Goal: Answer question/provide support: Share knowledge or assist other users

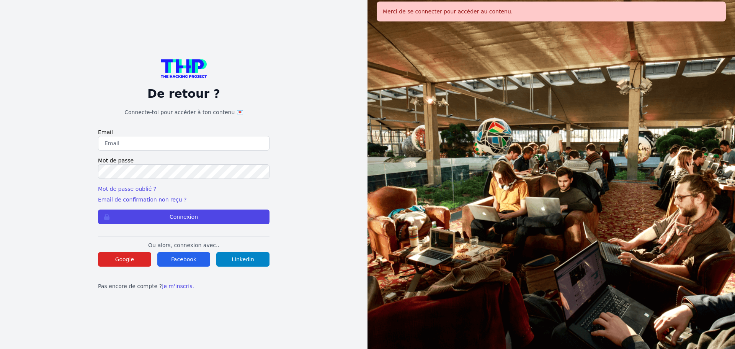
click at [142, 148] on input "email" at bounding box center [183, 143] width 171 height 15
type input "melody_stephan@icloud.com"
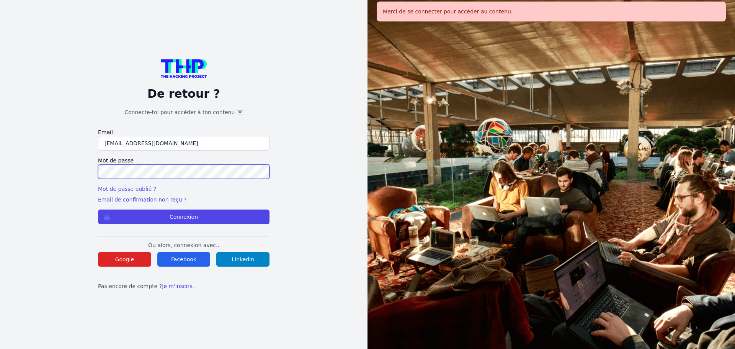
click at [98, 209] on button "Connexion" at bounding box center [183, 216] width 171 height 15
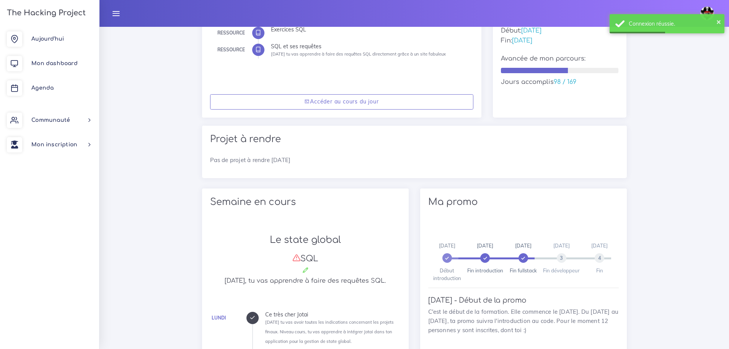
scroll to position [38, 0]
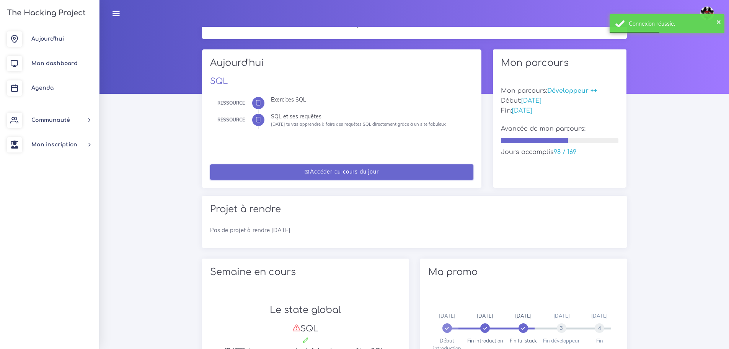
click at [276, 175] on link "Accéder au cours du jour" at bounding box center [341, 172] width 263 height 16
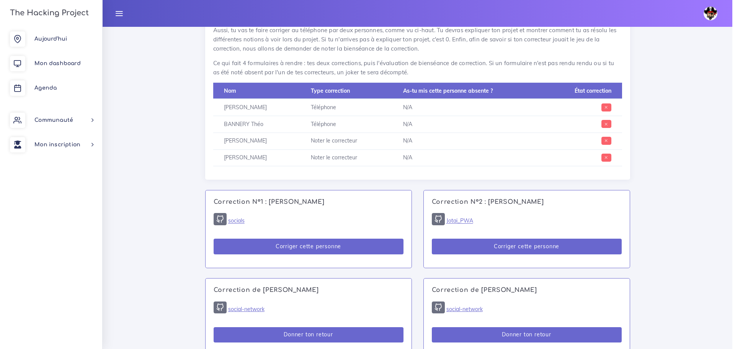
scroll to position [344, 0]
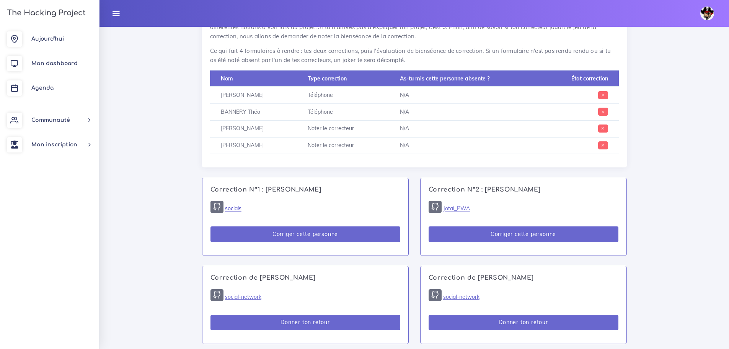
click at [240, 210] on link "socials" at bounding box center [233, 208] width 16 height 7
click at [459, 207] on link "Jotai_PWA" at bounding box center [456, 208] width 27 height 7
click at [334, 235] on button "Corriger cette personne" at bounding box center [306, 234] width 190 height 16
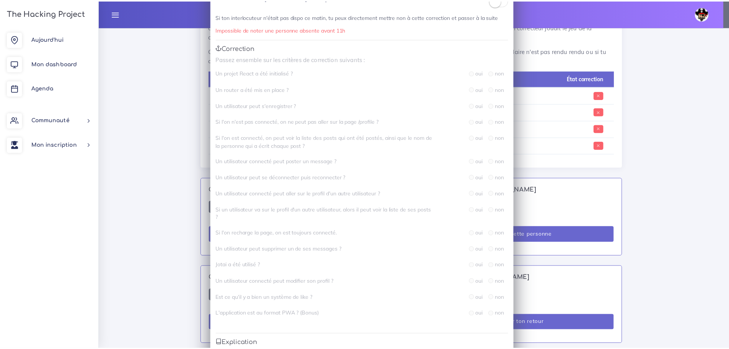
scroll to position [0, 0]
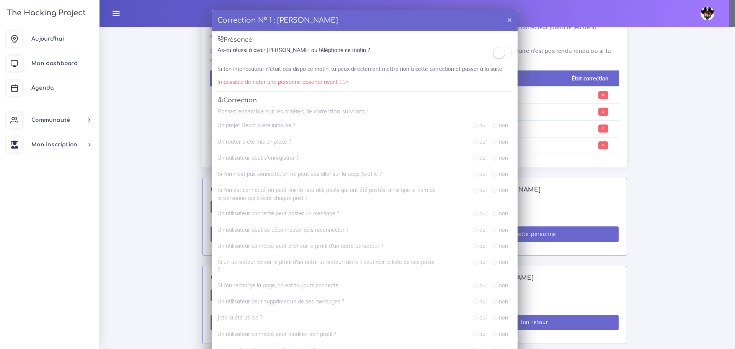
click at [181, 116] on div "Correction N° 1 : [PERSON_NAME] × Présence As-tu réussi à avoir [PERSON_NAME] a…" at bounding box center [367, 174] width 735 height 349
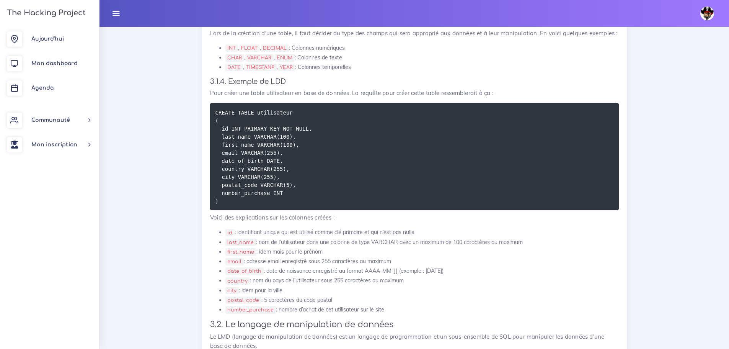
scroll to position [1493, 0]
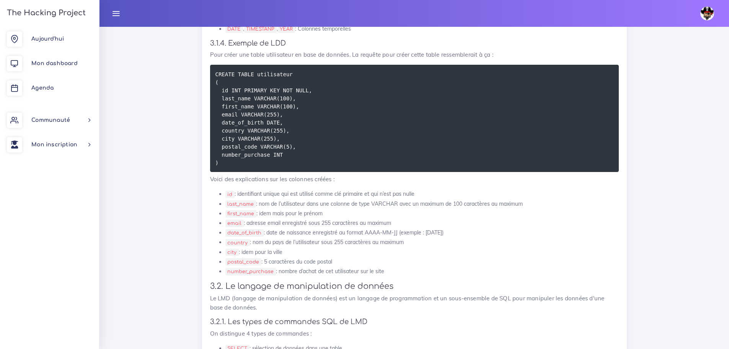
click at [385, 257] on li "postal_code : 5 caractères du code postal" at bounding box center [421, 262] width 393 height 10
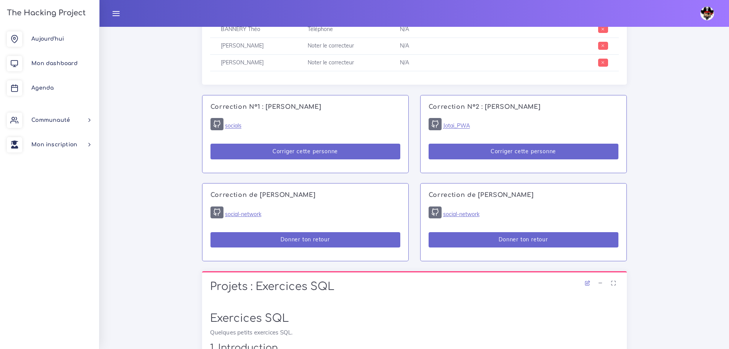
scroll to position [426, 0]
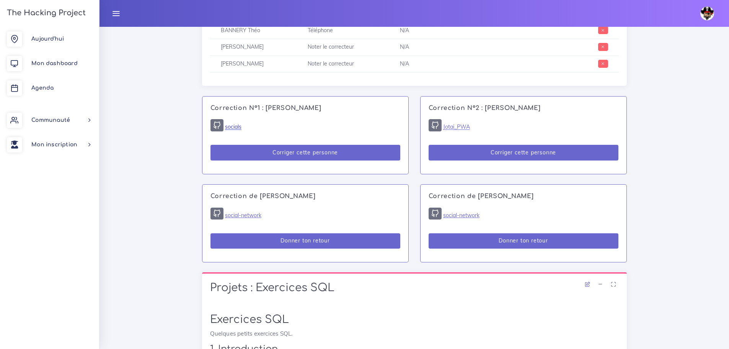
click at [229, 126] on link "socials" at bounding box center [233, 127] width 16 height 7
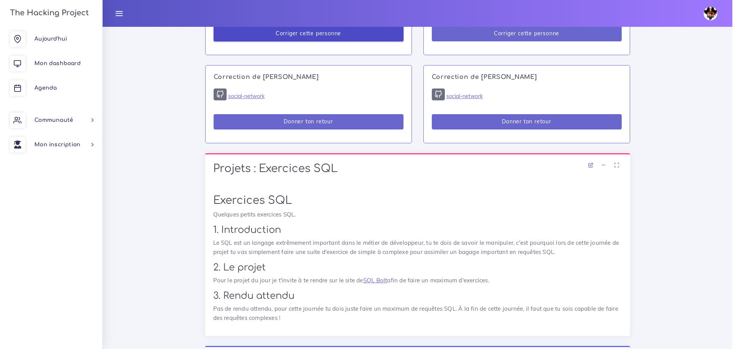
scroll to position [464, 0]
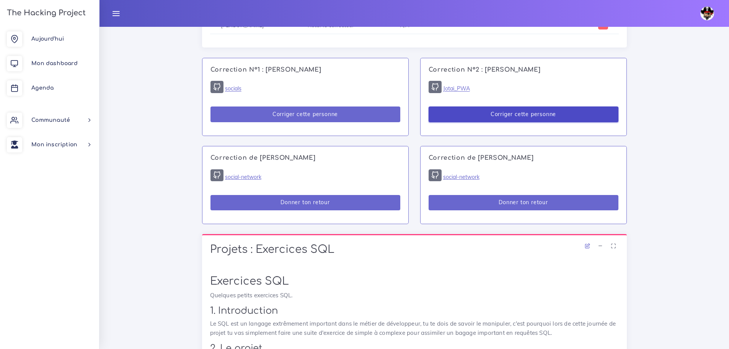
click at [563, 112] on button "Corriger cette personne" at bounding box center [524, 114] width 190 height 16
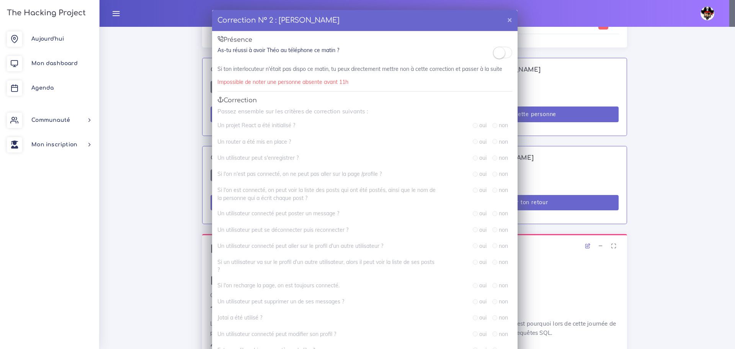
click at [495, 51] on small at bounding box center [498, 52] width 11 height 11
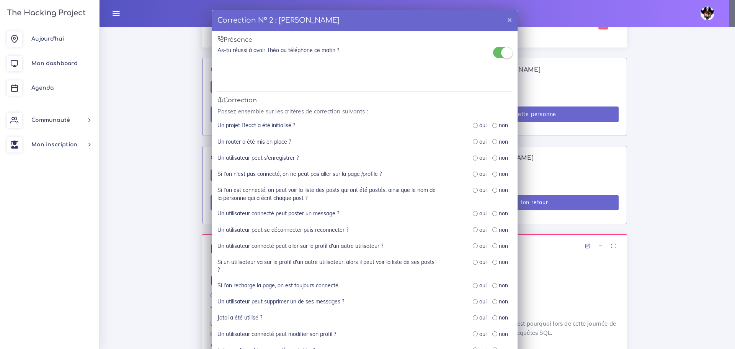
click at [492, 127] on input "radio" at bounding box center [494, 125] width 5 height 5
radio input "true"
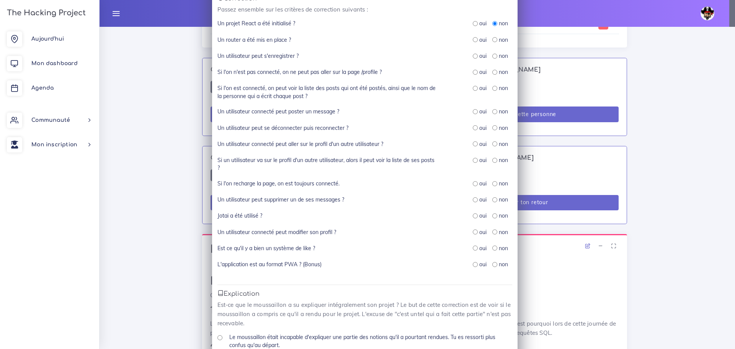
scroll to position [77, 0]
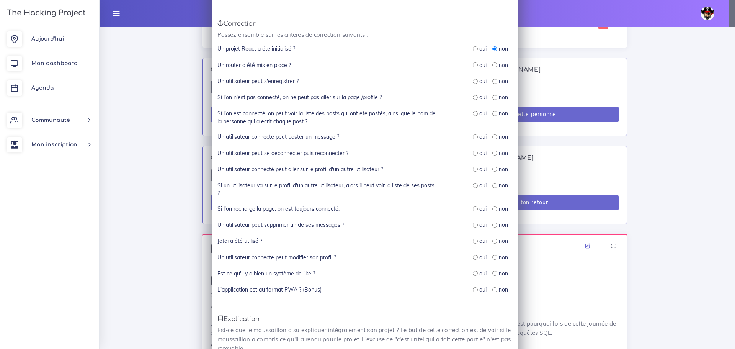
click at [473, 80] on input "radio" at bounding box center [475, 81] width 5 height 5
radio input "true"
click at [473, 65] on input "radio" at bounding box center [475, 64] width 5 height 5
radio input "true"
click at [473, 97] on input "radio" at bounding box center [475, 97] width 5 height 5
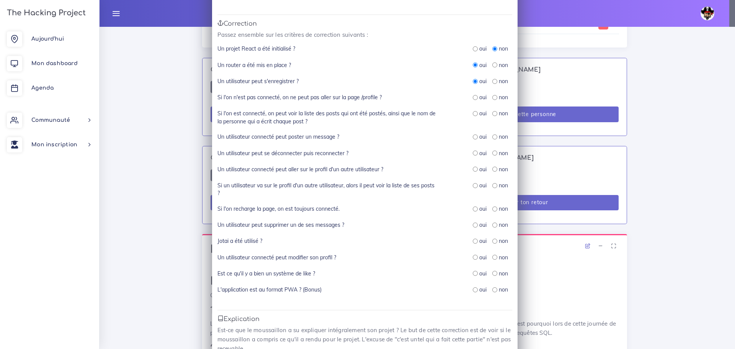
radio input "true"
click at [473, 114] on input "radio" at bounding box center [475, 113] width 5 height 5
radio input "true"
click at [473, 137] on input "radio" at bounding box center [475, 136] width 5 height 5
radio input "true"
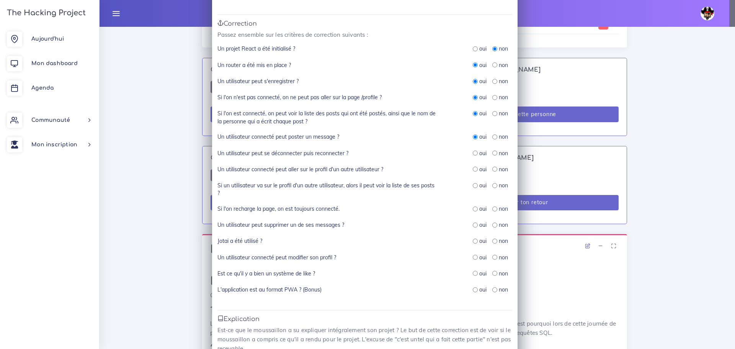
click at [473, 153] on input "radio" at bounding box center [475, 152] width 5 height 5
radio input "true"
click at [473, 206] on input "radio" at bounding box center [475, 208] width 5 height 5
radio input "true"
click at [492, 209] on input "radio" at bounding box center [494, 208] width 5 height 5
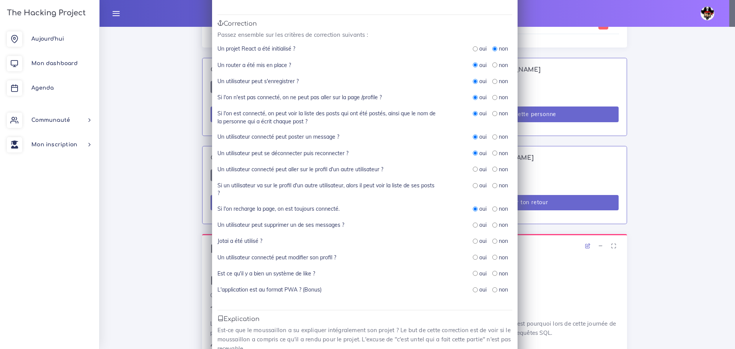
radio input "true"
click at [492, 185] on input "radio" at bounding box center [494, 185] width 5 height 5
radio input "true"
click at [473, 170] on input "radio" at bounding box center [475, 168] width 5 height 5
radio input "true"
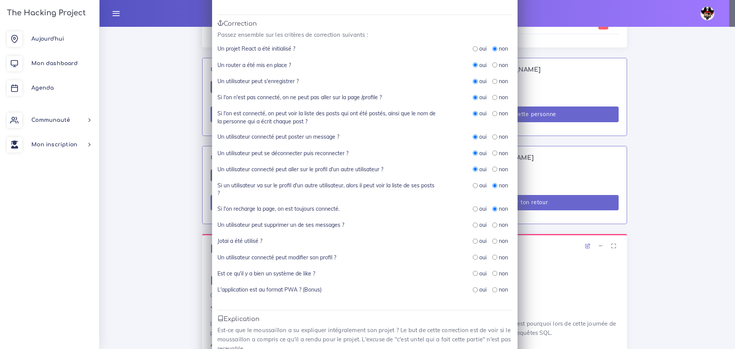
click at [493, 225] on input "radio" at bounding box center [494, 224] width 5 height 5
radio input "true"
click at [492, 241] on input "radio" at bounding box center [494, 240] width 5 height 5
radio input "true"
click at [492, 256] on input "radio" at bounding box center [494, 257] width 5 height 5
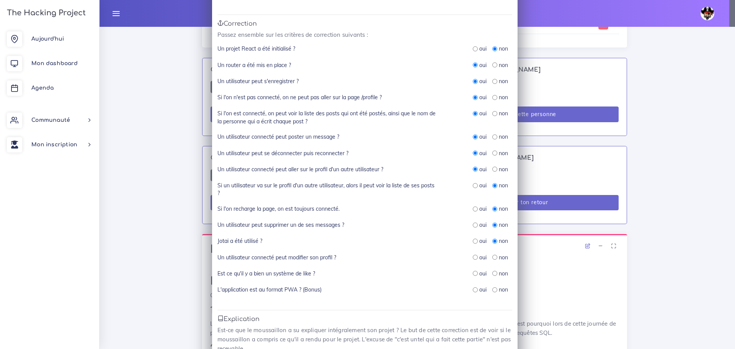
radio input "true"
click at [473, 273] on input "radio" at bounding box center [475, 273] width 5 height 5
radio input "true"
click at [492, 289] on input "radio" at bounding box center [494, 289] width 5 height 5
radio input "true"
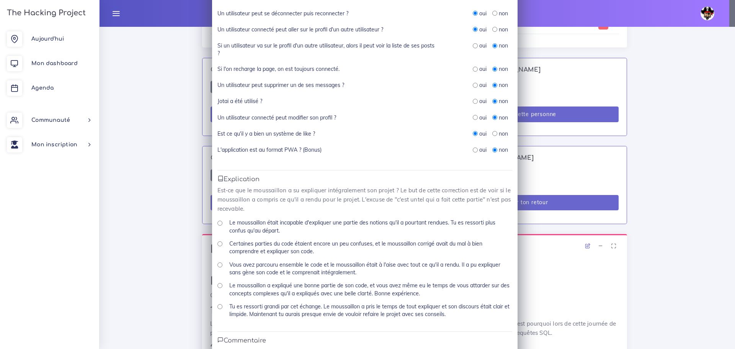
scroll to position [230, 0]
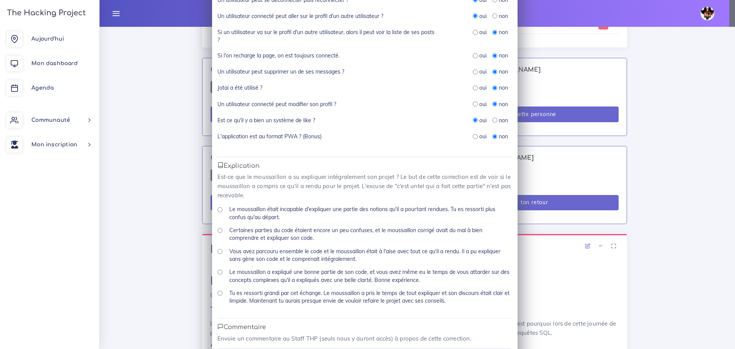
click at [217, 253] on input "Vous avez parcouru ensemble le code et le moussaillon était à l'aise avec tout …" at bounding box center [219, 251] width 5 height 5
radio input "true"
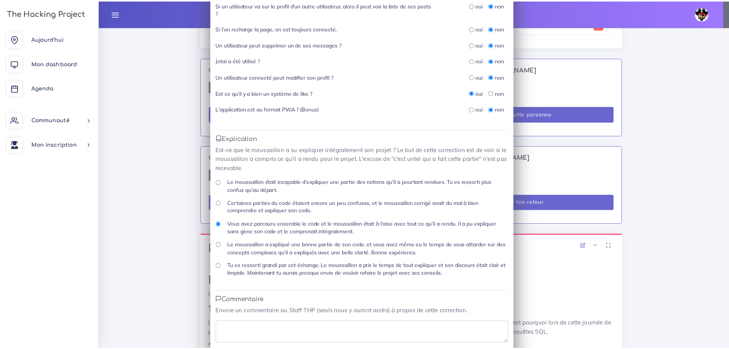
scroll to position [294, 0]
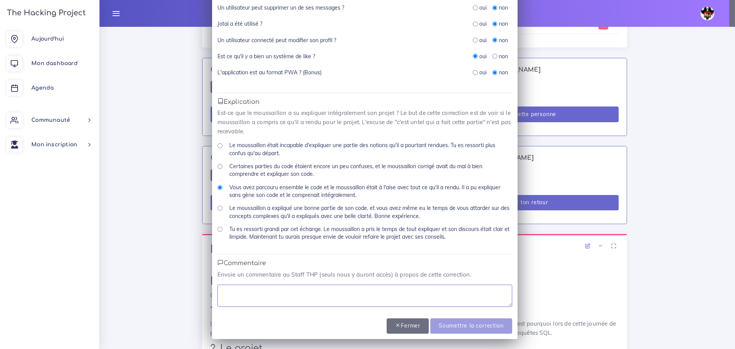
click at [273, 292] on textarea at bounding box center [364, 295] width 295 height 22
type textarea "a utilisé rust mais pas mal de chose on été implanté"
click at [468, 324] on input "Soumettre la correction" at bounding box center [471, 326] width 82 height 16
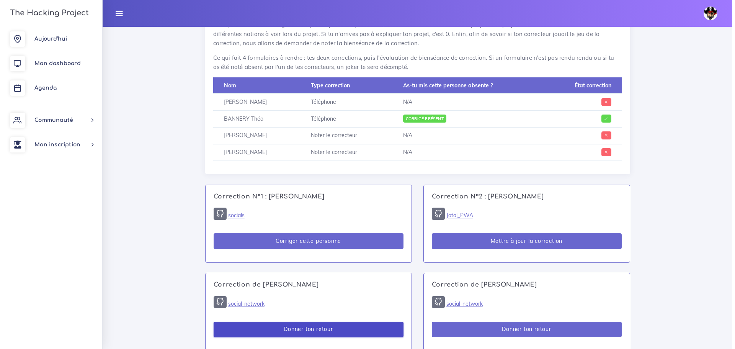
scroll to position [388, 0]
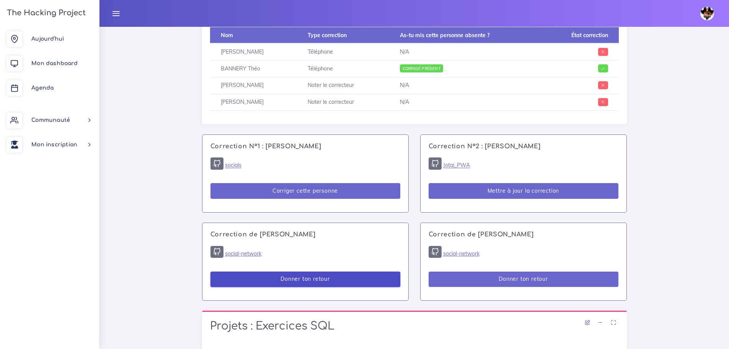
click at [331, 283] on button "Donner ton retour" at bounding box center [306, 279] width 190 height 16
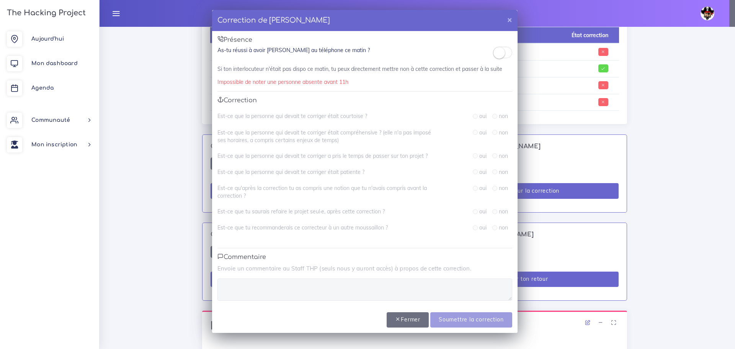
click at [500, 55] on small at bounding box center [498, 52] width 11 height 11
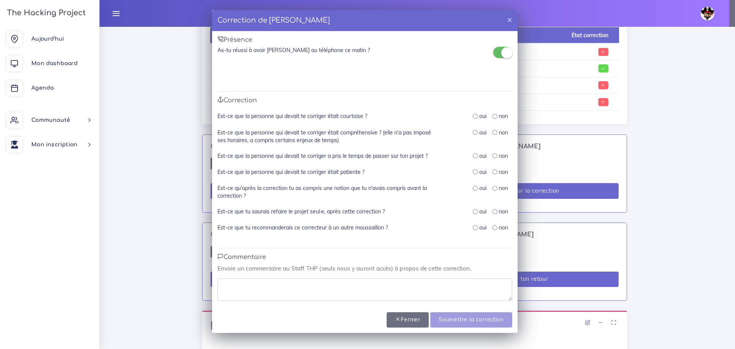
click at [476, 114] on input "radio" at bounding box center [475, 116] width 5 height 5
radio input "true"
drag, startPoint x: 472, startPoint y: 129, endPoint x: 475, endPoint y: 141, distance: 11.9
click at [472, 131] on div "oui non" at bounding box center [479, 137] width 77 height 16
click at [473, 135] on div "oui" at bounding box center [480, 133] width 14 height 8
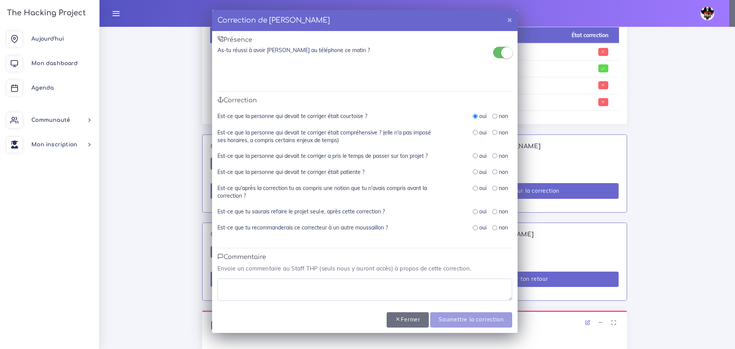
click at [473, 133] on input "radio" at bounding box center [475, 132] width 5 height 5
radio input "true"
click at [473, 155] on input "radio" at bounding box center [475, 155] width 5 height 5
radio input "true"
click at [475, 171] on input "radio" at bounding box center [475, 171] width 5 height 5
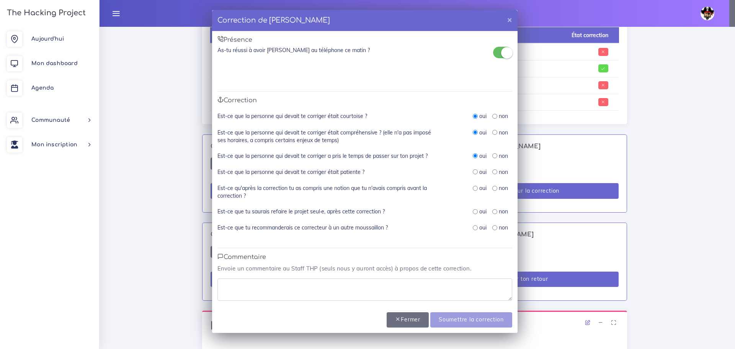
radio input "true"
drag, startPoint x: 474, startPoint y: 189, endPoint x: 474, endPoint y: 194, distance: 5.0
click at [474, 190] on input "radio" at bounding box center [475, 188] width 5 height 5
radio input "true"
drag, startPoint x: 473, startPoint y: 213, endPoint x: 472, endPoint y: 217, distance: 4.7
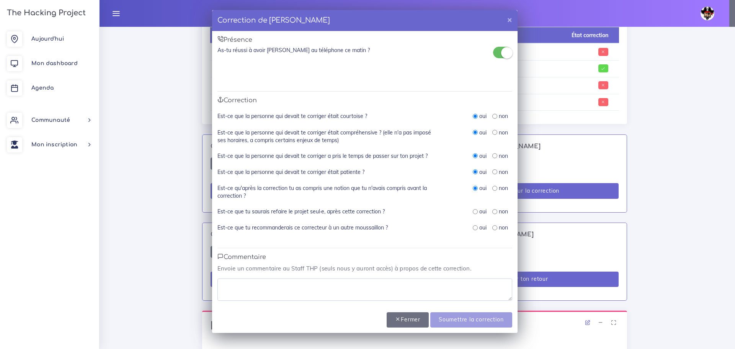
click at [473, 214] on div "oui" at bounding box center [480, 211] width 14 height 8
click at [475, 224] on div "oui" at bounding box center [480, 228] width 14 height 8
click at [475, 212] on input "radio" at bounding box center [475, 211] width 5 height 5
radio input "true"
click at [475, 227] on input "radio" at bounding box center [475, 227] width 5 height 5
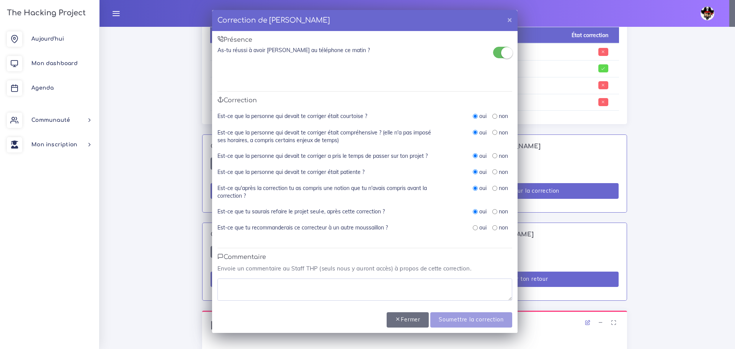
radio input "true"
click at [345, 282] on textarea at bounding box center [364, 289] width 295 height 22
type textarea "prends bien le temps de passer sur le projet"
click at [449, 316] on input "Soumettre la correction" at bounding box center [471, 320] width 82 height 16
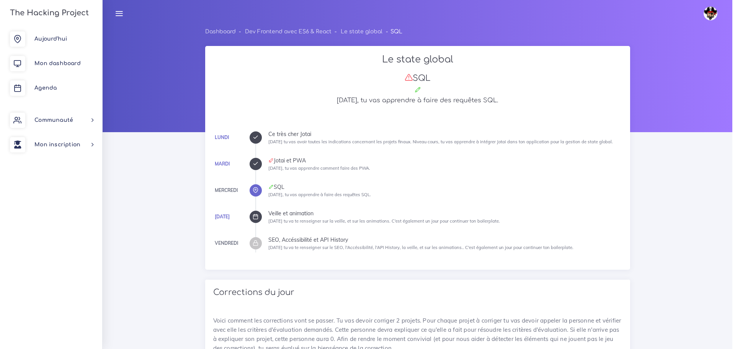
scroll to position [388, 0]
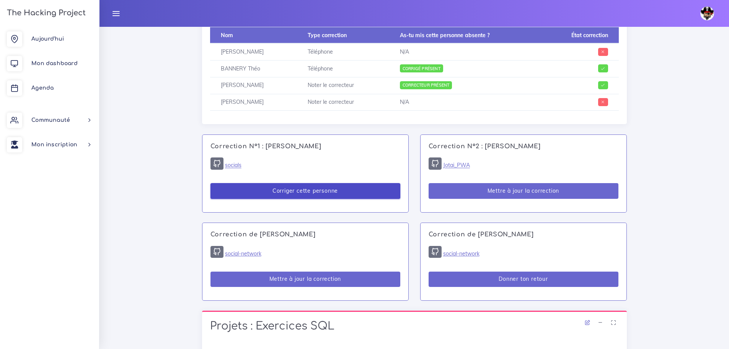
click at [385, 191] on button "Corriger cette personne" at bounding box center [306, 191] width 190 height 16
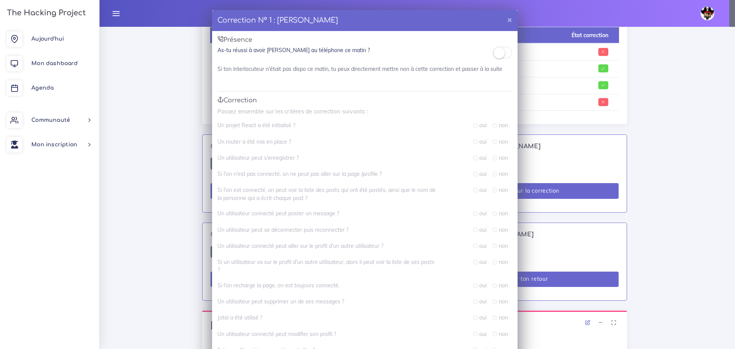
click at [501, 57] on span at bounding box center [502, 52] width 19 height 11
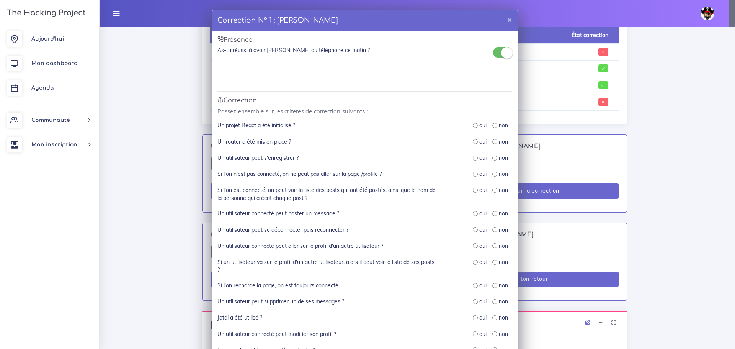
click at [473, 124] on input "radio" at bounding box center [475, 125] width 5 height 5
radio input "true"
click at [473, 142] on input "radio" at bounding box center [475, 141] width 5 height 5
radio input "true"
click at [473, 174] on input "radio" at bounding box center [475, 173] width 5 height 5
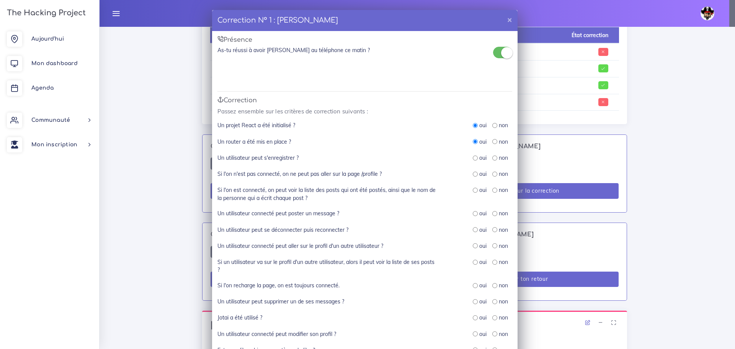
radio input "true"
click at [473, 158] on input "radio" at bounding box center [475, 157] width 5 height 5
radio input "true"
click at [473, 191] on input "radio" at bounding box center [475, 190] width 5 height 5
radio input "true"
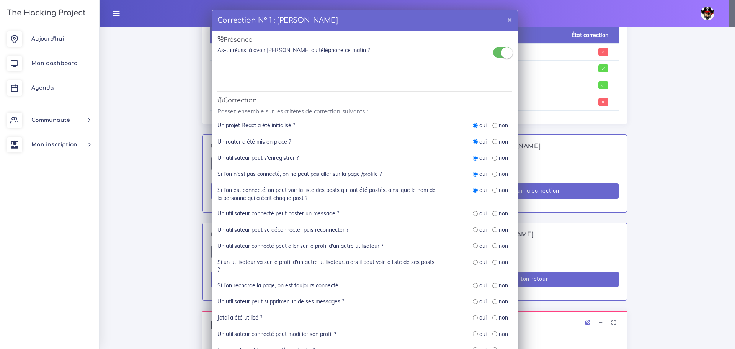
click at [473, 228] on input "radio" at bounding box center [475, 229] width 5 height 5
radio input "true"
click at [473, 286] on input "radio" at bounding box center [475, 285] width 5 height 5
radio input "true"
click at [492, 215] on input "radio" at bounding box center [494, 213] width 5 height 5
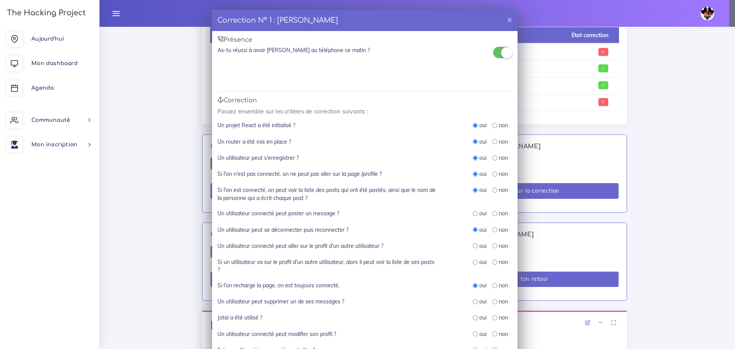
radio input "true"
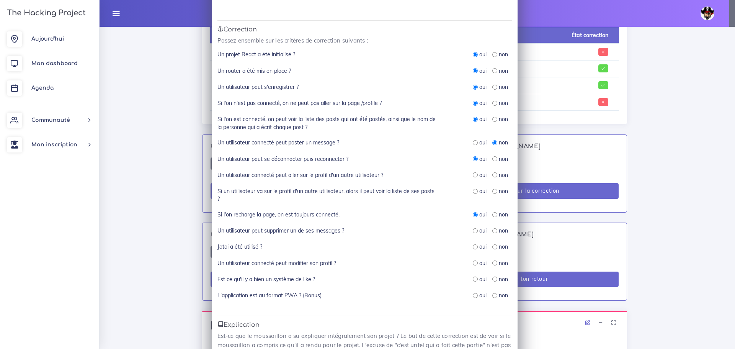
scroll to position [77, 0]
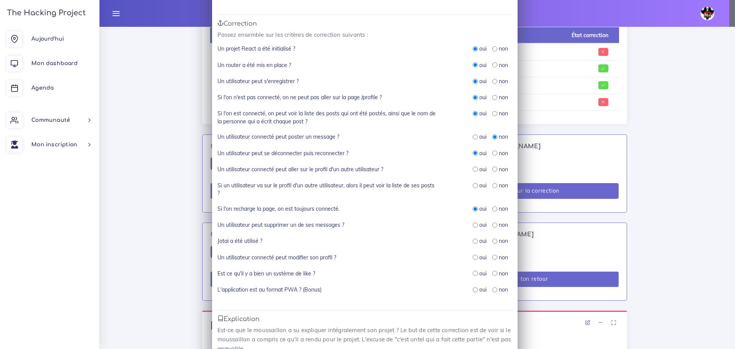
click at [492, 225] on input "radio" at bounding box center [494, 224] width 5 height 5
radio input "true"
click at [492, 186] on input "radio" at bounding box center [494, 185] width 5 height 5
radio input "true"
click at [492, 168] on input "radio" at bounding box center [494, 168] width 5 height 5
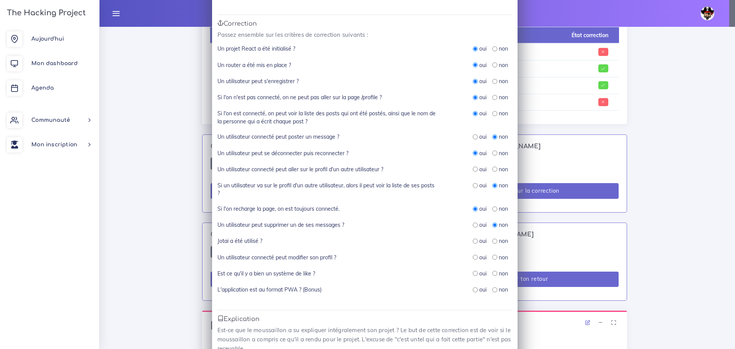
radio input "true"
click at [492, 256] on input "radio" at bounding box center [494, 257] width 5 height 5
radio input "true"
click at [492, 274] on input "radio" at bounding box center [494, 273] width 5 height 5
radio input "true"
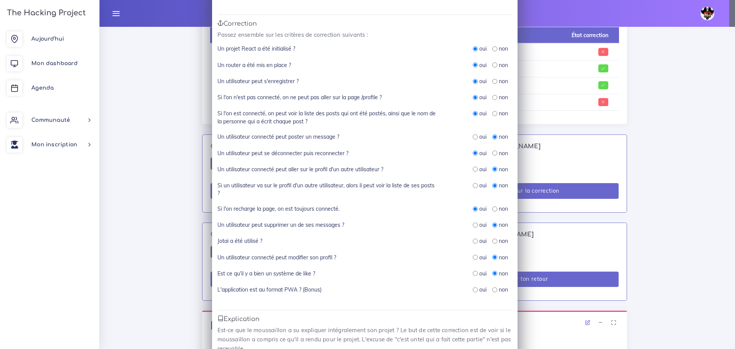
click at [492, 290] on input "radio" at bounding box center [494, 289] width 5 height 5
radio input "true"
click at [492, 240] on input "radio" at bounding box center [494, 240] width 5 height 5
radio input "true"
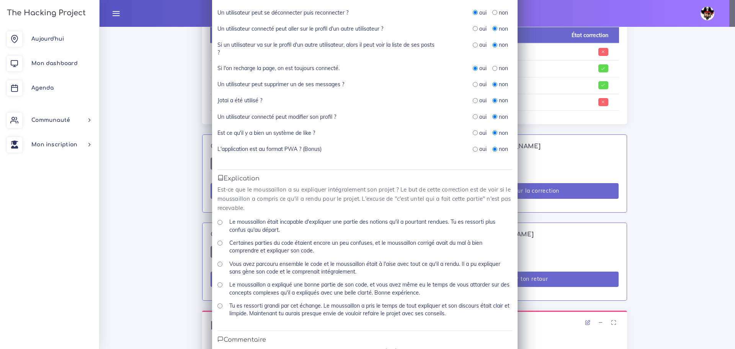
scroll to position [230, 0]
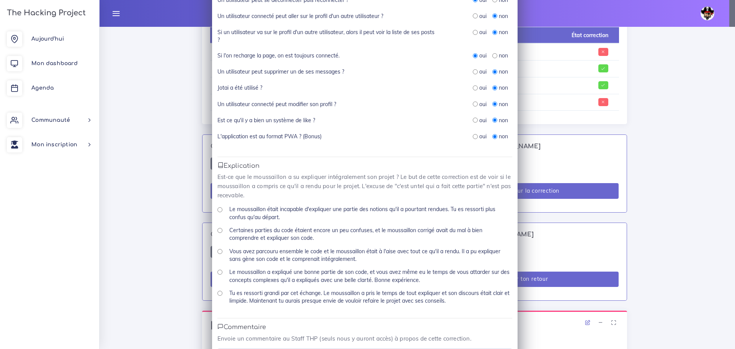
click at [269, 251] on label "Vous avez parcouru ensemble le code et le moussaillon était à l'aise avec tout …" at bounding box center [370, 255] width 283 height 16
click at [222, 251] on input "Vous avez parcouru ensemble le code et le moussaillon était à l'aise avec tout …" at bounding box center [219, 251] width 5 height 5
radio input "true"
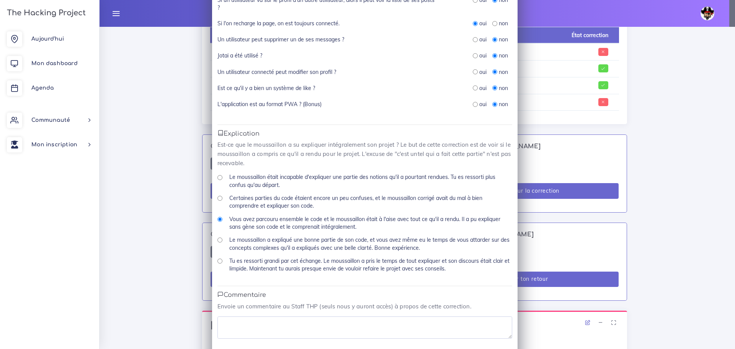
scroll to position [294, 0]
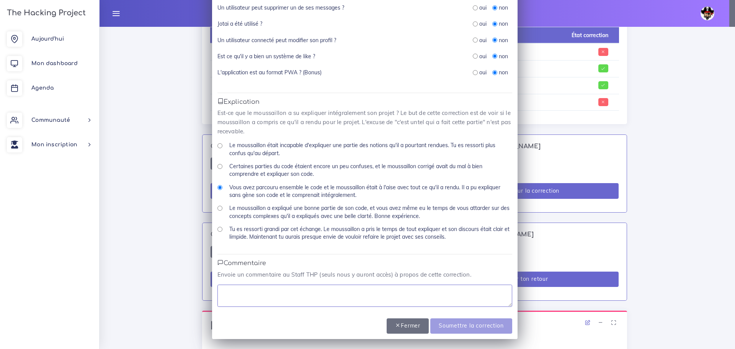
click at [309, 292] on textarea at bounding box center [364, 295] width 295 height 22
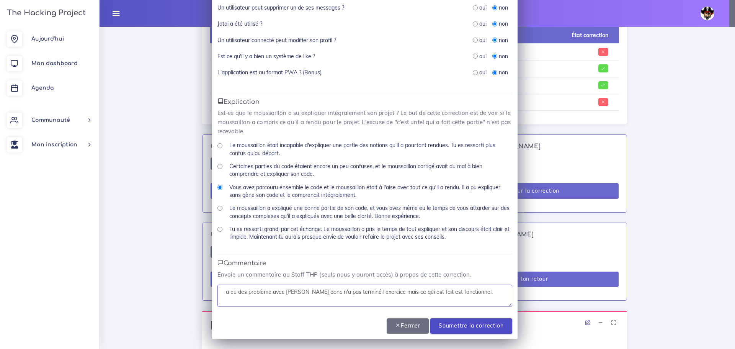
type textarea "a eu des problème avec strapi donc n'a pas terminé l'exercice mais ce qui est f…"
click at [465, 325] on input "Soumettre la correction" at bounding box center [471, 326] width 82 height 16
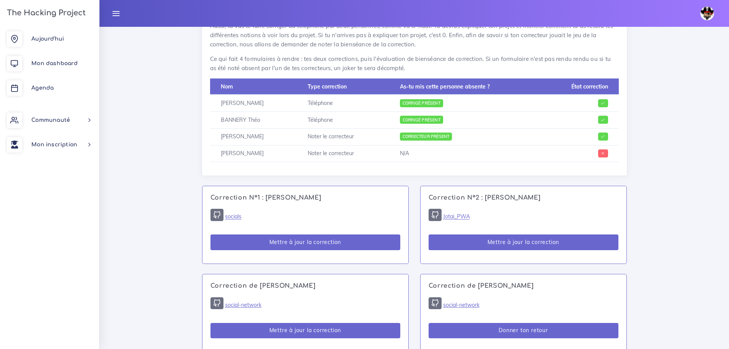
scroll to position [349, 0]
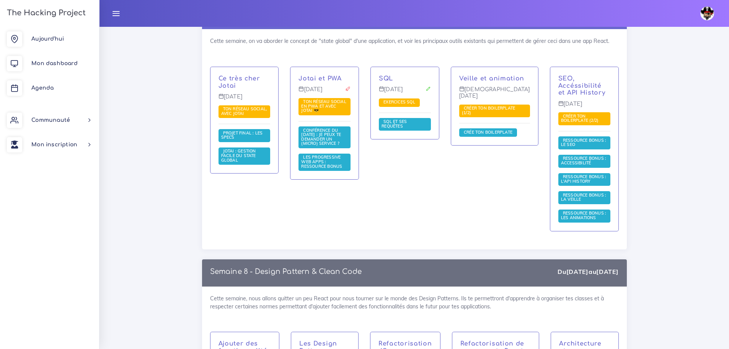
scroll to position [5939, 0]
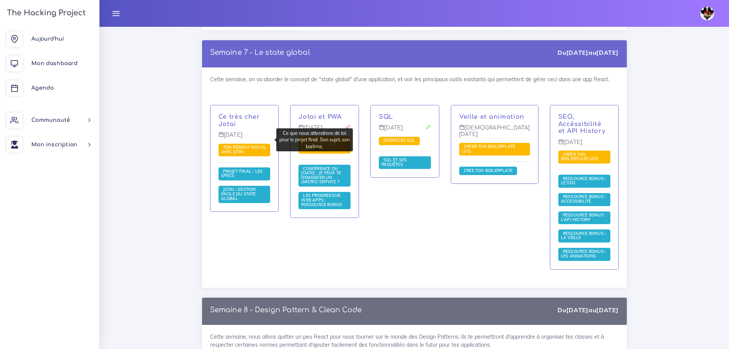
click at [260, 167] on span "Projet final : les specs" at bounding box center [245, 173] width 52 height 13
click at [236, 168] on span "Projet final : les specs" at bounding box center [242, 173] width 42 height 10
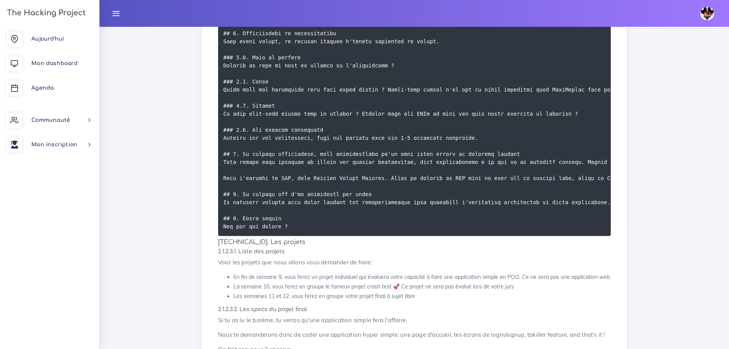
scroll to position [765, 0]
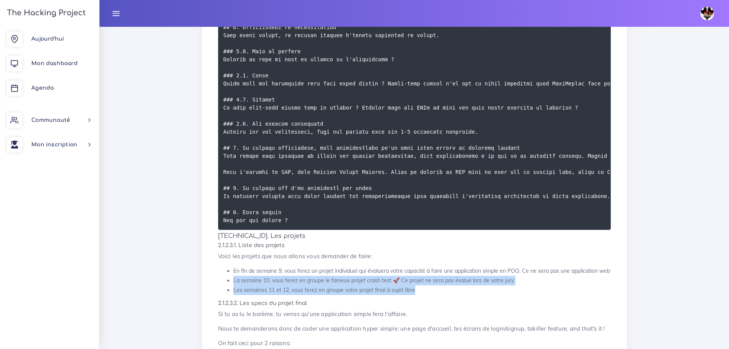
drag, startPoint x: 234, startPoint y: 286, endPoint x: 423, endPoint y: 294, distance: 189.3
click at [423, 294] on ul "En fin de semaine 9, vous ferez un projet individuel qui évaluera votre capacit…" at bounding box center [414, 280] width 393 height 29
click at [464, 295] on li "Les semaines 11 et 12, vous ferez en groupe votre projet final à sujet libre" at bounding box center [421, 290] width 377 height 10
drag, startPoint x: 518, startPoint y: 285, endPoint x: 242, endPoint y: 281, distance: 276.4
click at [242, 281] on li "La semaine 10, vous ferez en groupe le fameux projet crash test 🚀 Ce projet ne …" at bounding box center [421, 281] width 377 height 10
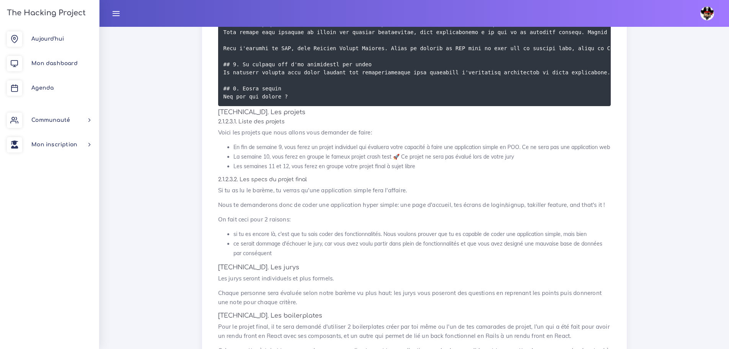
scroll to position [865, 0]
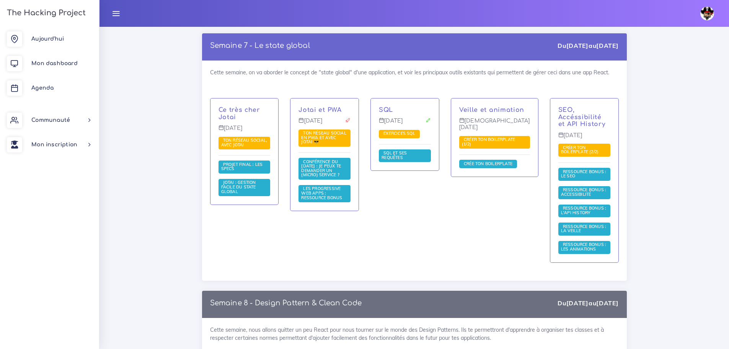
scroll to position [5984, 0]
